Goal: Task Accomplishment & Management: Manage account settings

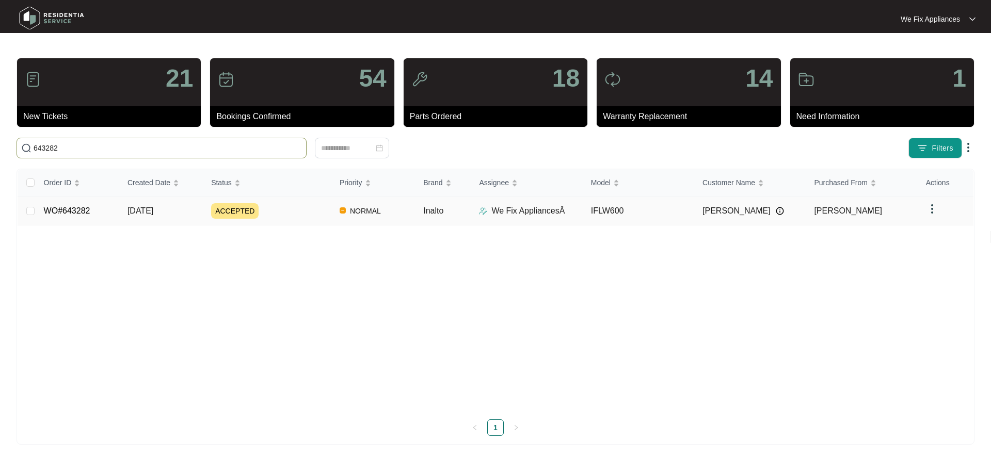
type input "643282"
click at [69, 208] on link "WO#643282" at bounding box center [67, 211] width 46 height 9
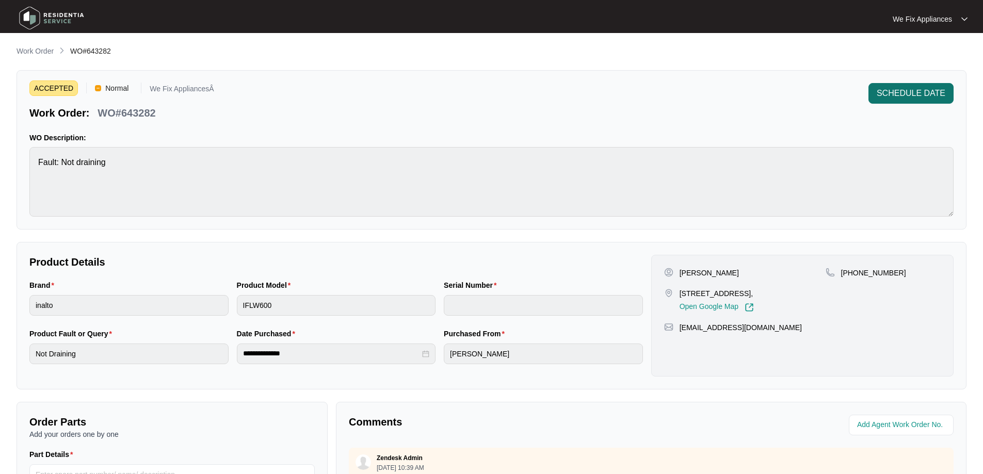
click at [923, 89] on span "SCHEDULE DATE" at bounding box center [911, 93] width 69 height 12
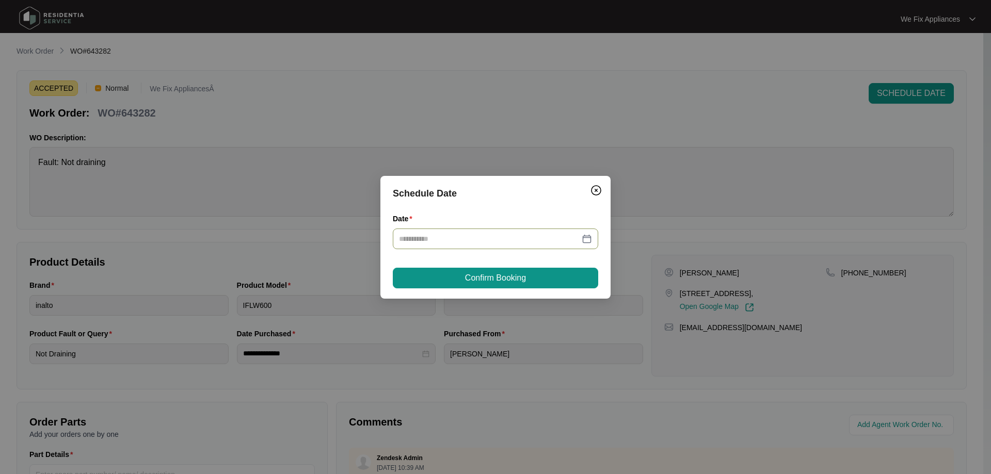
click at [523, 231] on div at bounding box center [495, 239] width 205 height 21
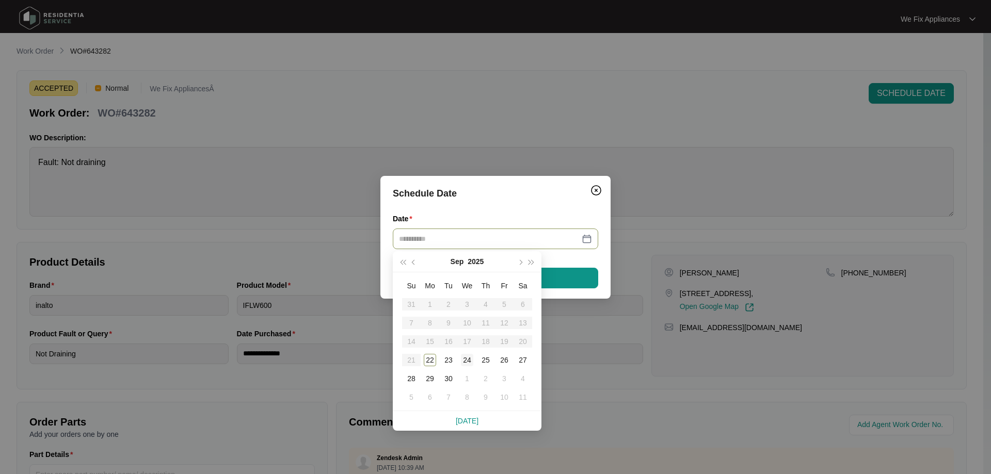
type input "**********"
click at [473, 362] on div "24" at bounding box center [467, 360] width 12 height 12
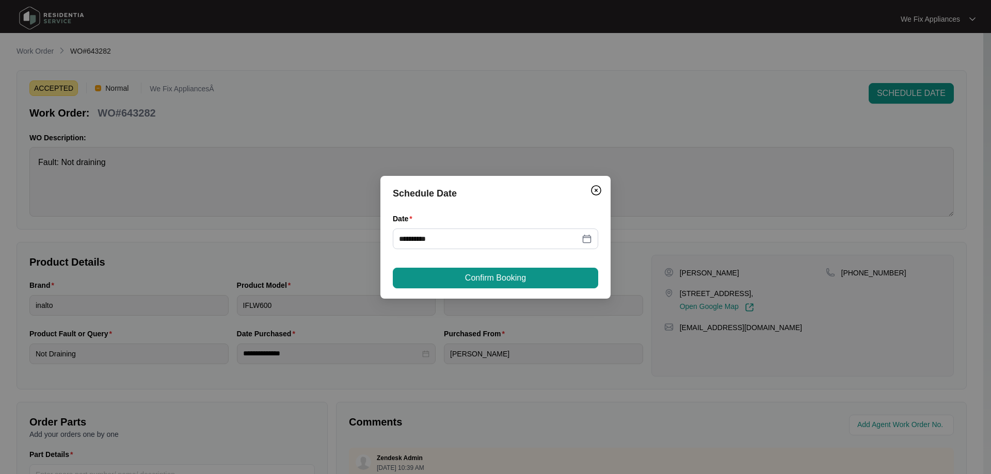
click at [514, 289] on div "**********" at bounding box center [495, 237] width 230 height 123
click at [515, 285] on button "Confirm Booking" at bounding box center [495, 278] width 205 height 21
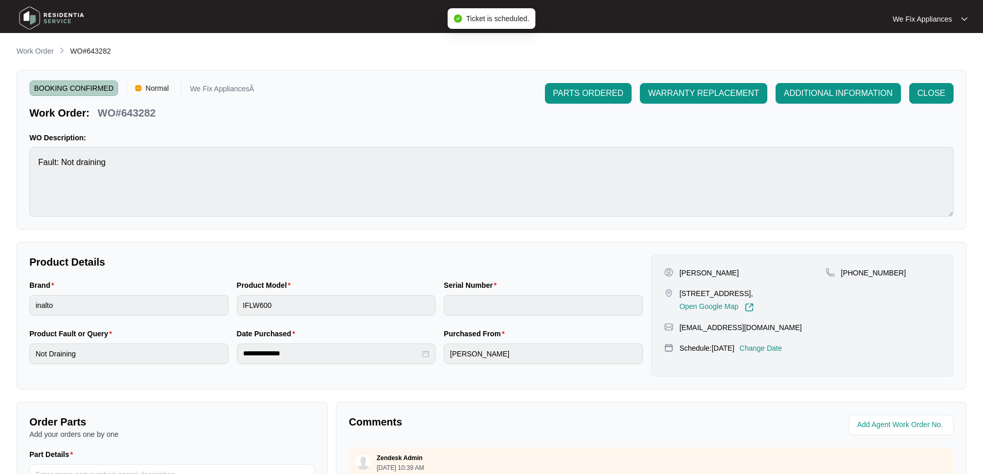
click at [67, 15] on img at bounding box center [51, 18] width 72 height 31
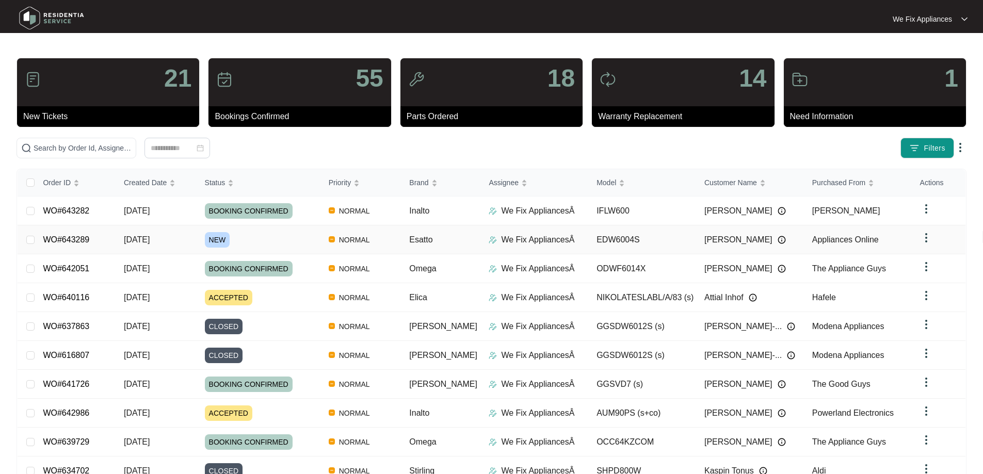
click at [71, 236] on link "WO#643289" at bounding box center [66, 239] width 46 height 9
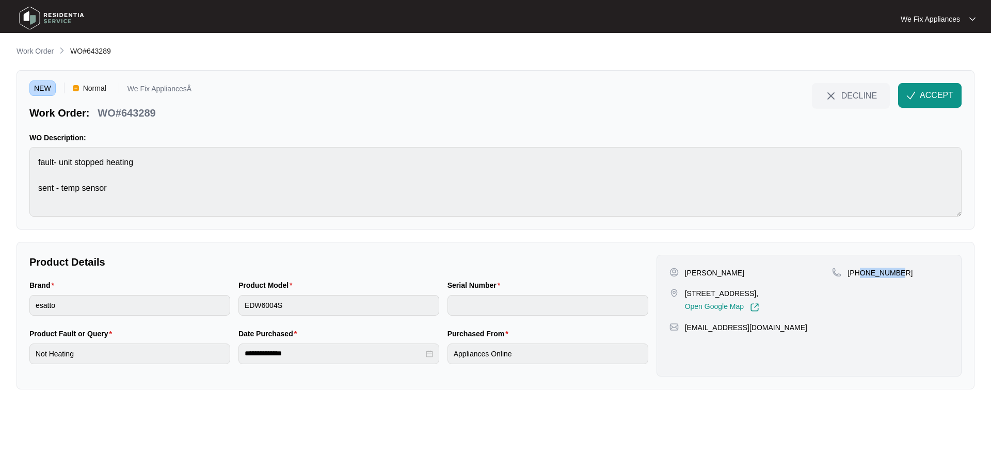
drag, startPoint x: 898, startPoint y: 273, endPoint x: 862, endPoint y: 274, distance: 36.2
click at [862, 274] on div "[PHONE_NUMBER]" at bounding box center [890, 273] width 117 height 10
copy p "425243261"
click at [933, 102] on button "ACCEPT" at bounding box center [929, 95] width 63 height 25
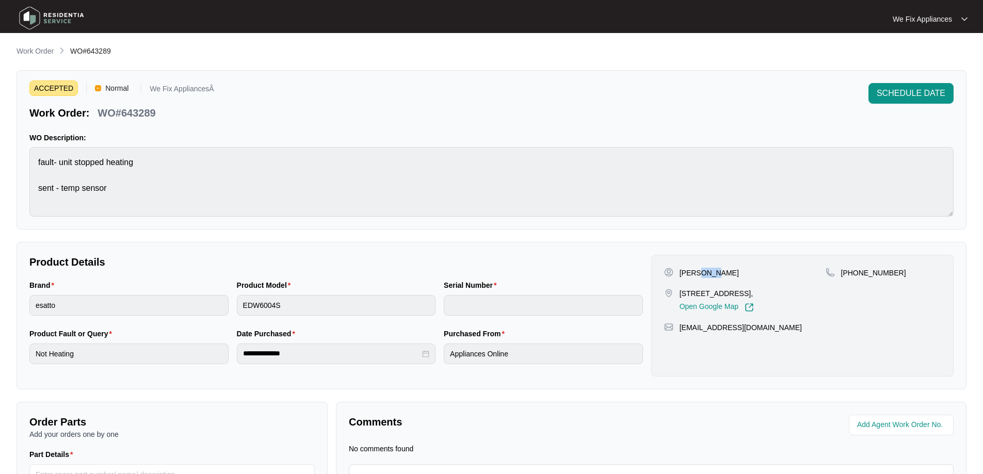
drag, startPoint x: 721, startPoint y: 276, endPoint x: 701, endPoint y: 272, distance: 20.0
click at [701, 272] on div "[PERSON_NAME]" at bounding box center [745, 273] width 162 height 10
copy p "[PERSON_NAME]"
drag, startPoint x: 736, startPoint y: 293, endPoint x: 676, endPoint y: 293, distance: 59.9
click at [676, 293] on div "[STREET_ADDRESS], Open Google Map" at bounding box center [745, 301] width 162 height 24
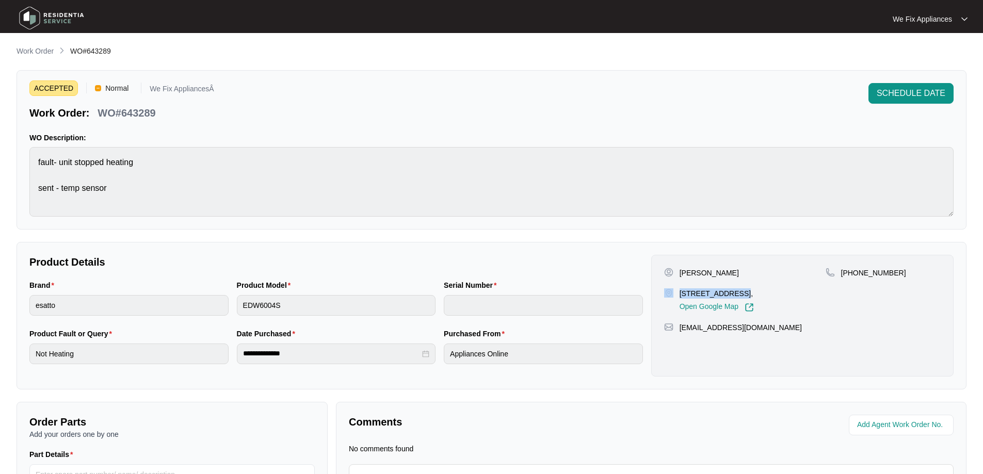
copy div "[STREET_ADDRESS]"
click at [24, 153] on div "ACCEPTED Normal We Fix AppliancesÂ Work Order: WO#643289 SCHEDULE DATE WO Descr…" at bounding box center [492, 150] width 950 height 160
drag, startPoint x: 166, startPoint y: 116, endPoint x: 121, endPoint y: 113, distance: 45.0
click at [121, 113] on div "Work Order: WO#643289" at bounding box center [121, 111] width 185 height 18
copy p "643289"
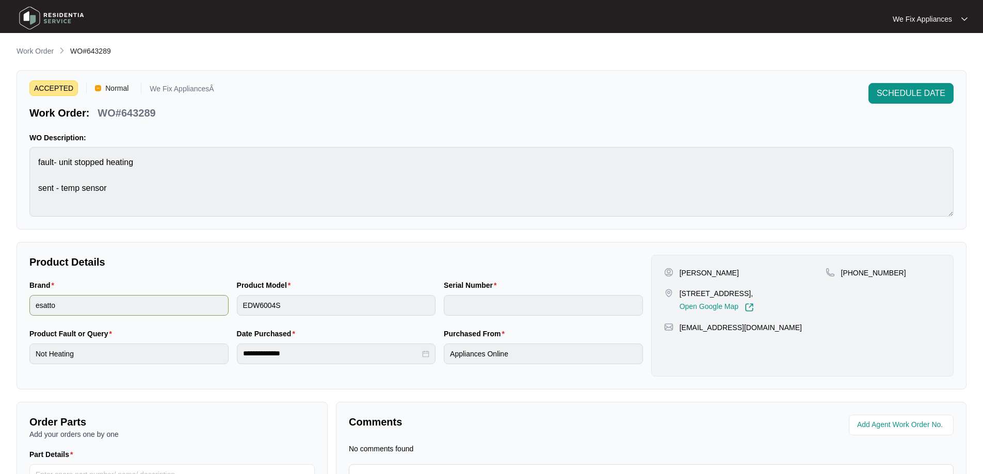
click at [200, 309] on div "Brand esatto Product Model EDW6004S Serial Number" at bounding box center [336, 304] width 622 height 49
